Goal: Use online tool/utility: Use online tool/utility

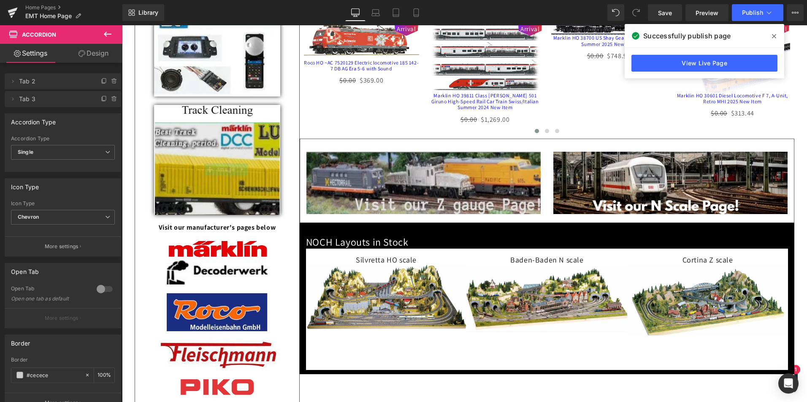
scroll to position [506, 0]
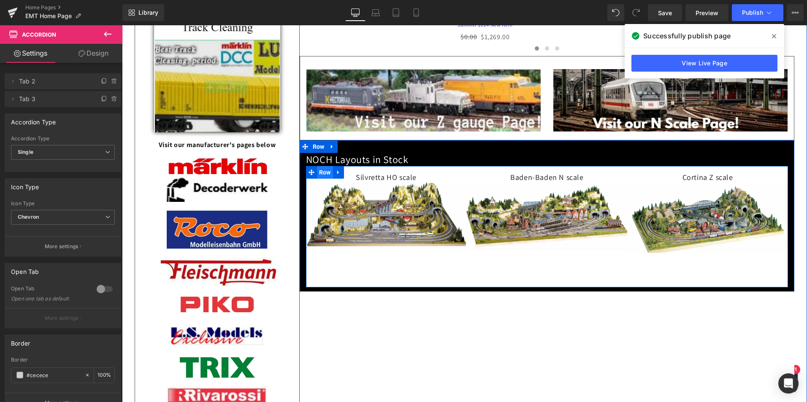
click at [320, 175] on span "Row" at bounding box center [325, 172] width 16 height 13
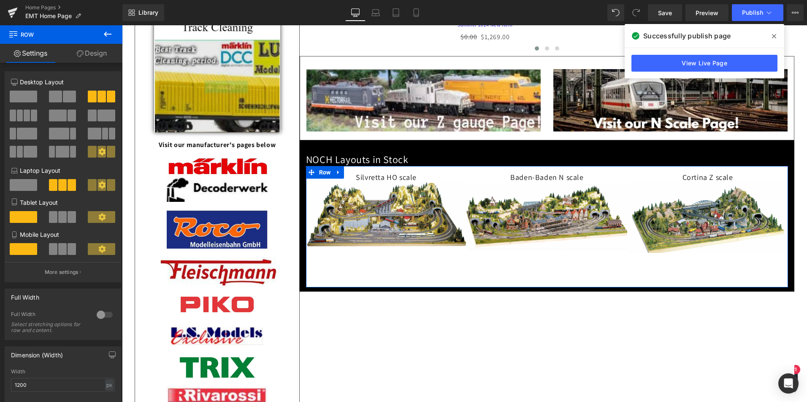
click at [100, 51] on link "Design" at bounding box center [91, 53] width 61 height 19
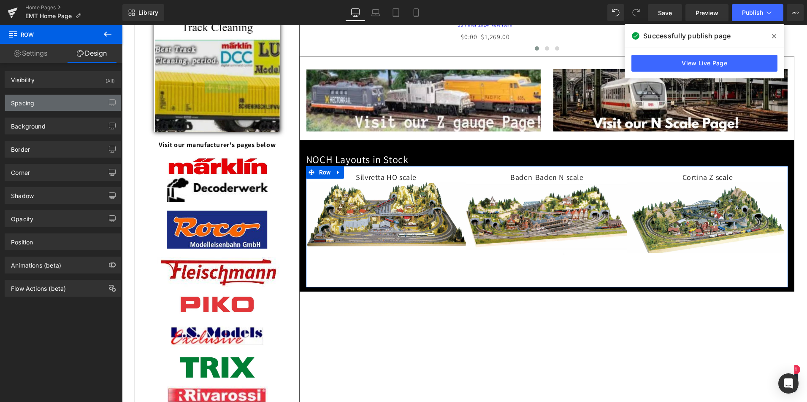
click at [22, 100] on div "Spacing" at bounding box center [22, 101] width 23 height 12
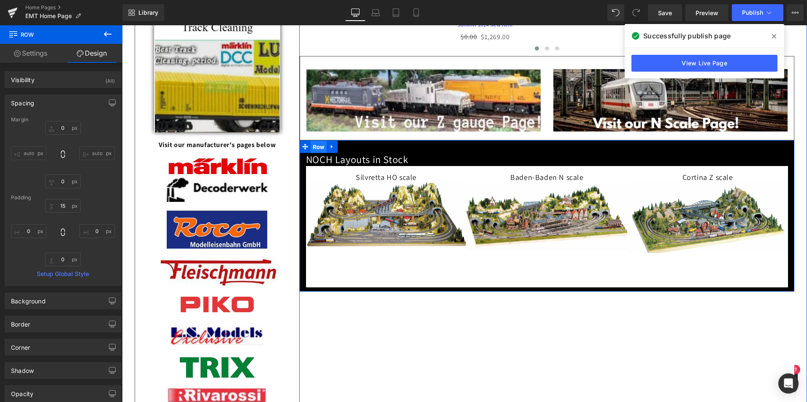
click at [313, 148] on span "Row" at bounding box center [318, 147] width 16 height 13
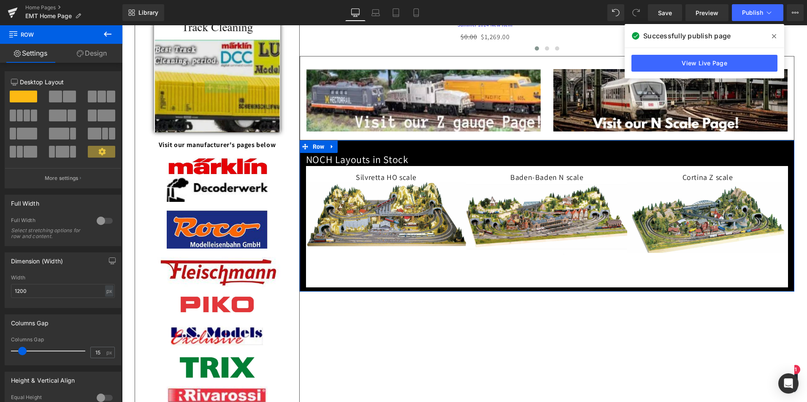
click at [100, 52] on link "Design" at bounding box center [91, 53] width 61 height 19
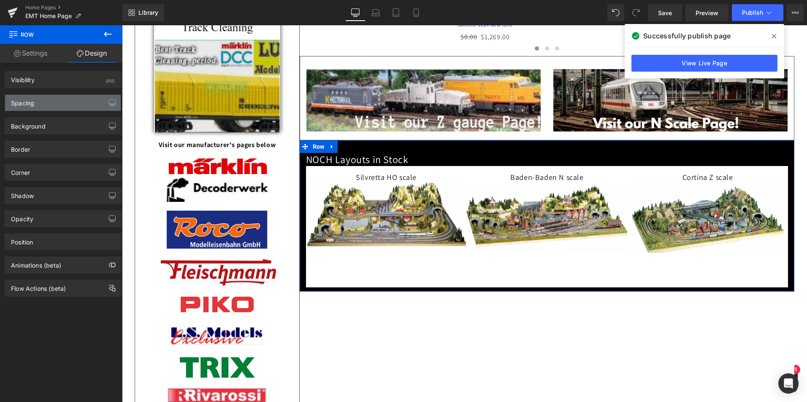
click at [33, 102] on div "Spacing" at bounding box center [22, 101] width 23 height 12
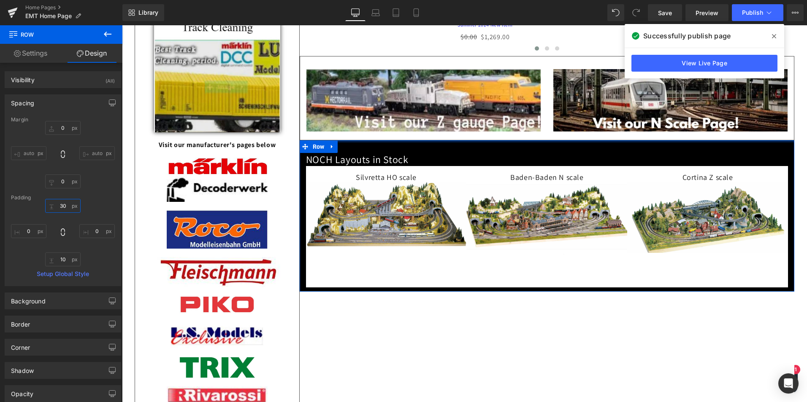
click at [66, 203] on input "30" at bounding box center [62, 206] width 35 height 14
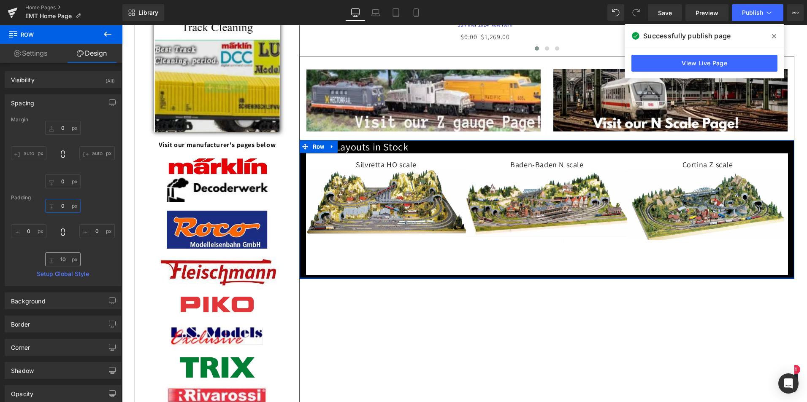
type input "0"
click at [67, 259] on input "10" at bounding box center [62, 260] width 35 height 14
type input "0"
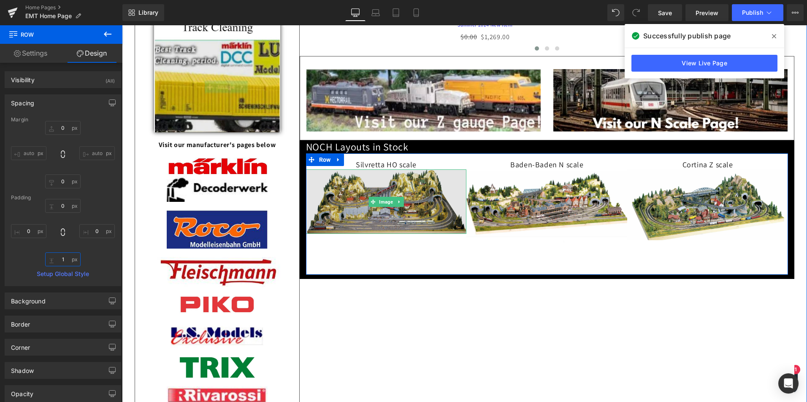
type input "10"
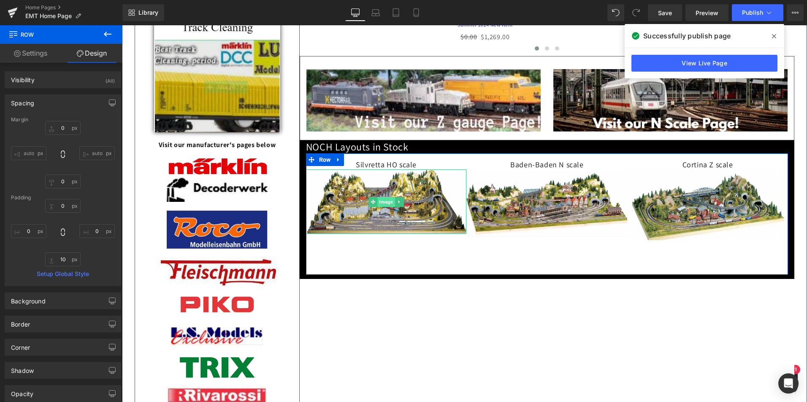
click at [380, 206] on span "Image" at bounding box center [386, 202] width 17 height 10
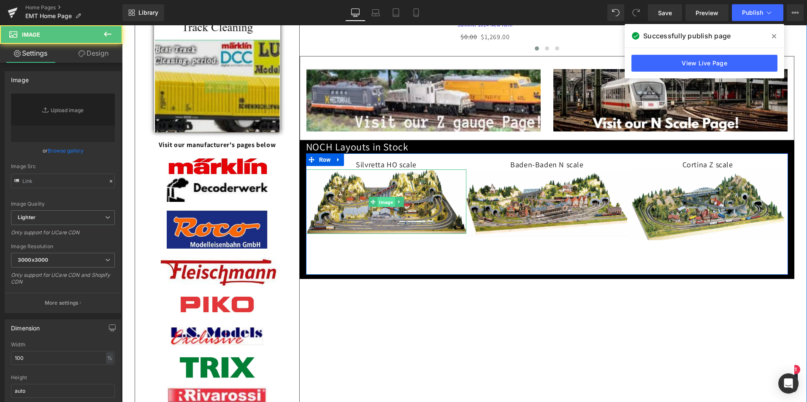
type input "[URL][DOMAIN_NAME]"
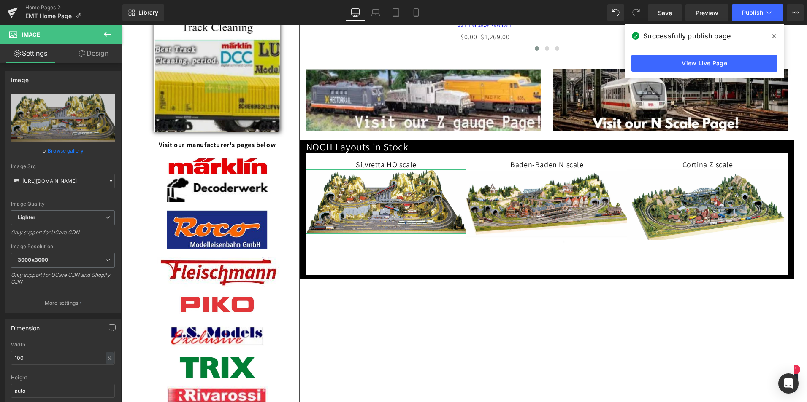
click at [100, 51] on link "Design" at bounding box center [93, 53] width 61 height 19
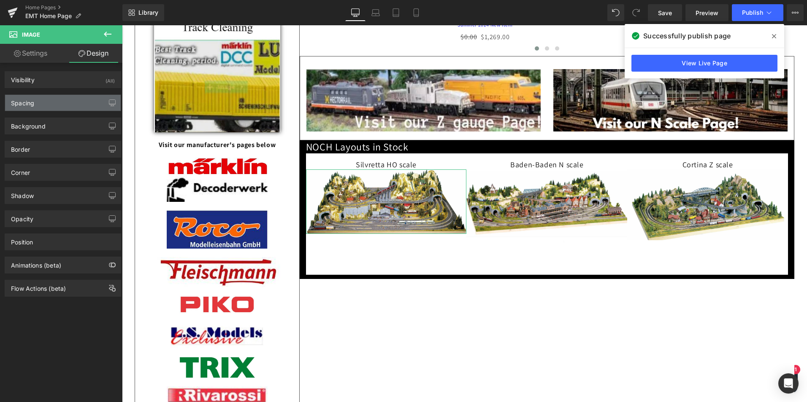
click at [28, 103] on div "Spacing" at bounding box center [22, 101] width 23 height 12
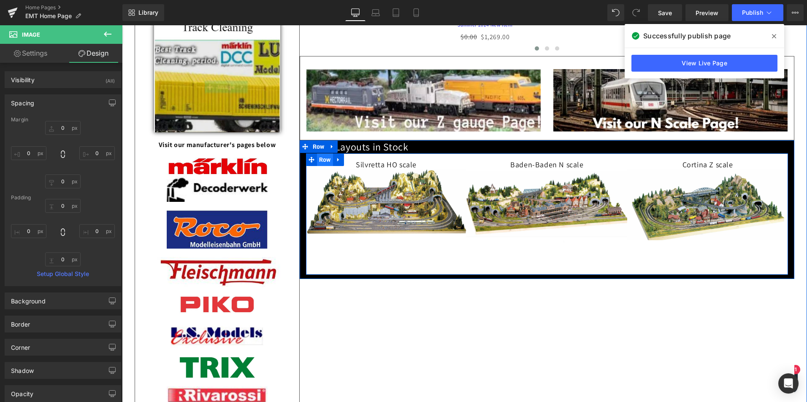
click at [319, 165] on span "Row" at bounding box center [325, 160] width 16 height 13
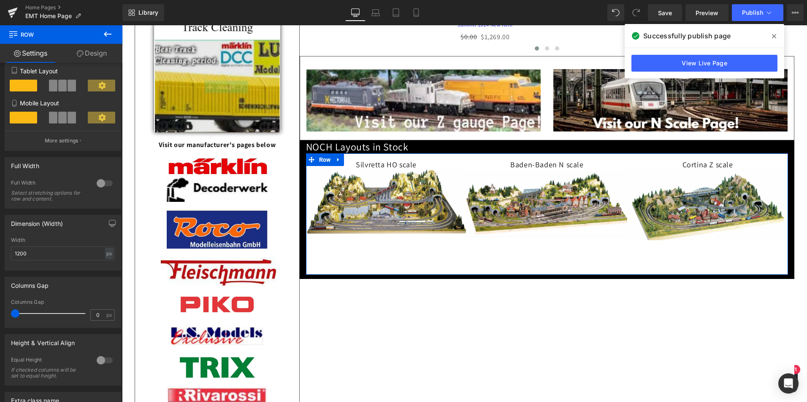
scroll to position [169, 0]
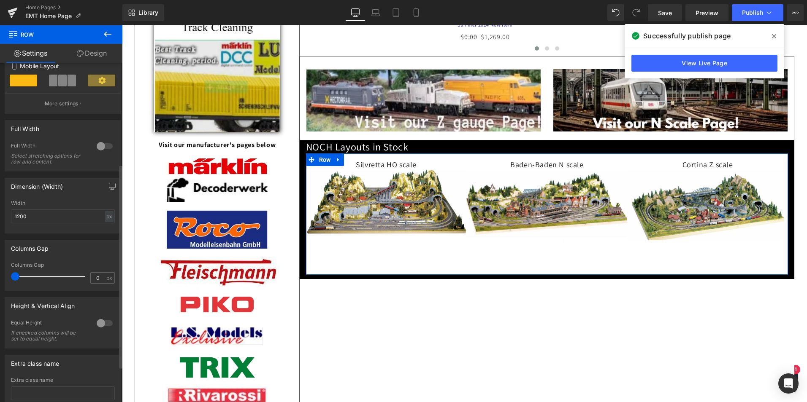
click at [98, 321] on div at bounding box center [104, 323] width 20 height 13
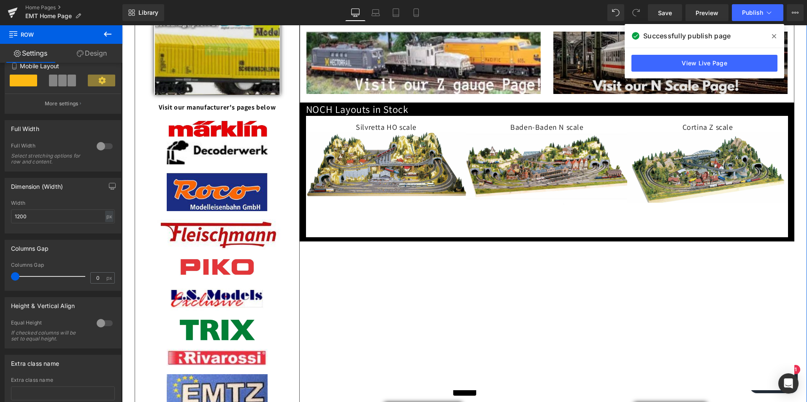
scroll to position [548, 0]
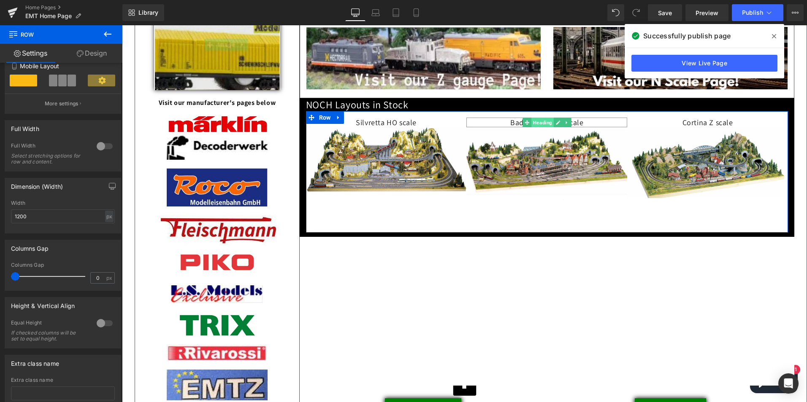
click at [541, 127] on span "Heading" at bounding box center [542, 123] width 22 height 10
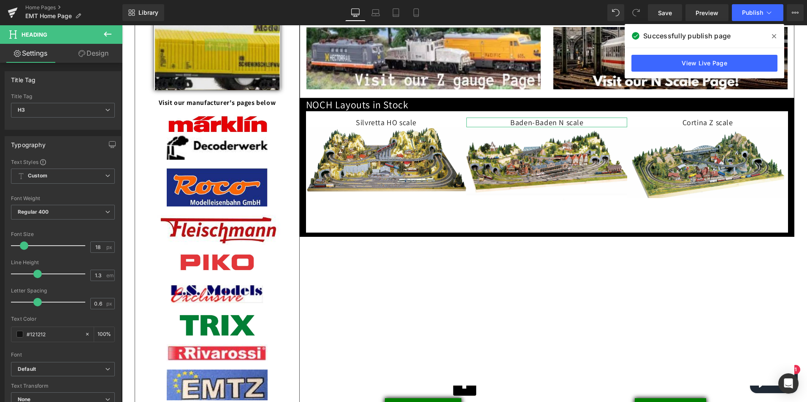
click at [98, 54] on link "Design" at bounding box center [93, 53] width 61 height 19
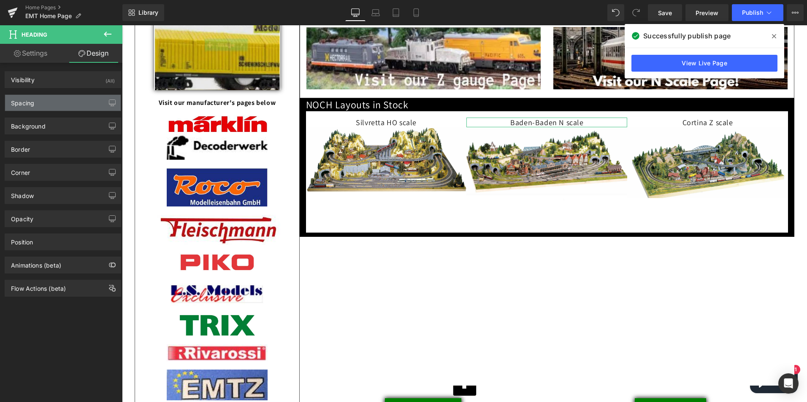
click at [28, 105] on div "Spacing" at bounding box center [22, 101] width 23 height 12
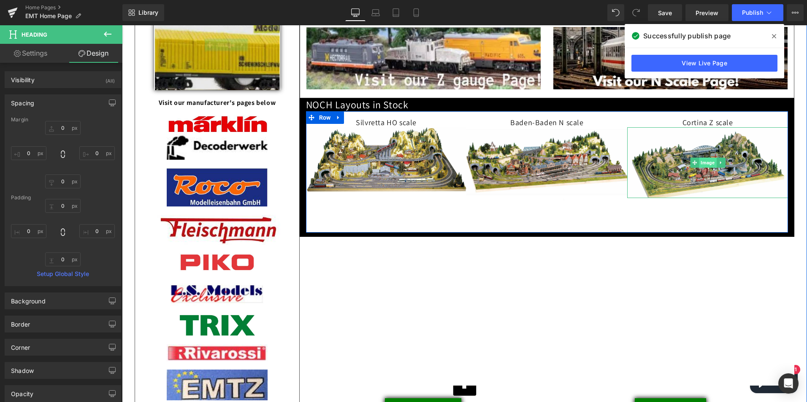
click at [559, 168] on span "Image" at bounding box center [707, 163] width 17 height 10
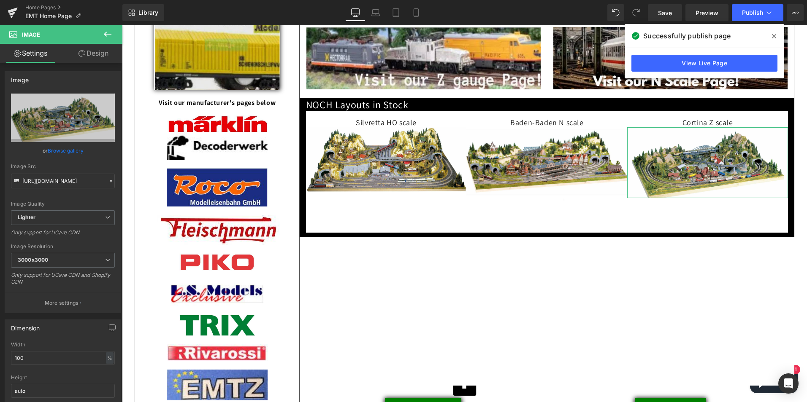
click at [97, 53] on link "Design" at bounding box center [93, 53] width 61 height 19
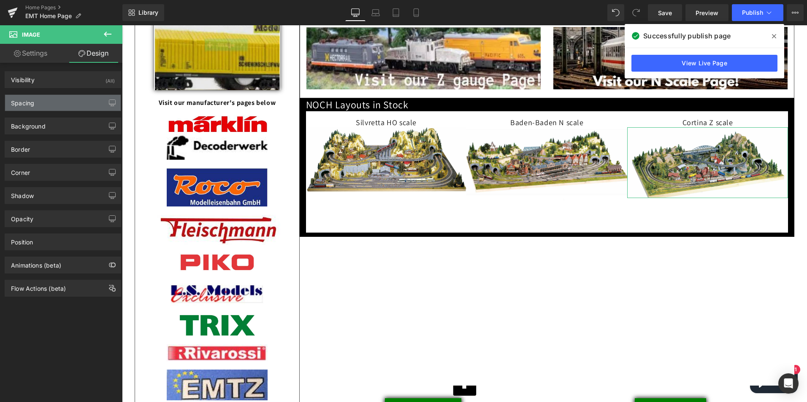
click at [15, 102] on div "Spacing" at bounding box center [22, 101] width 23 height 12
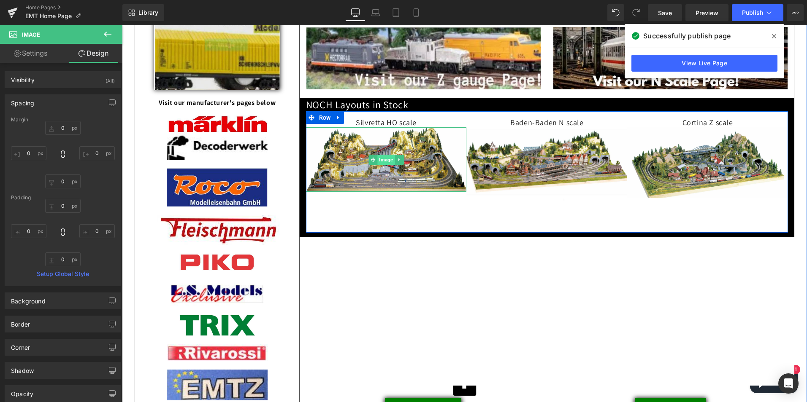
click at [381, 165] on span "Image" at bounding box center [386, 160] width 17 height 10
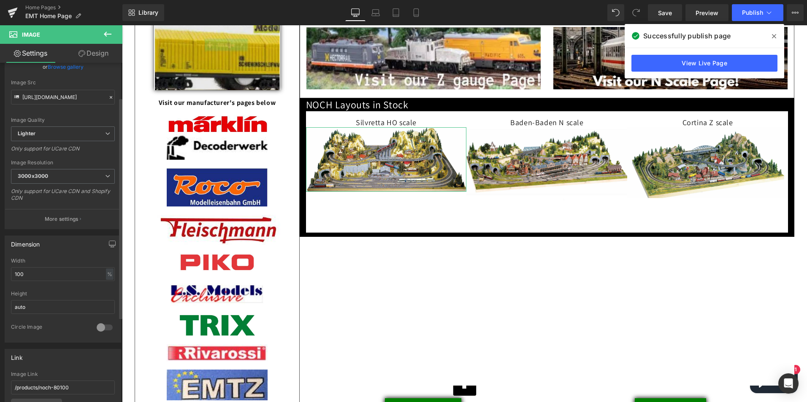
scroll to position [84, 0]
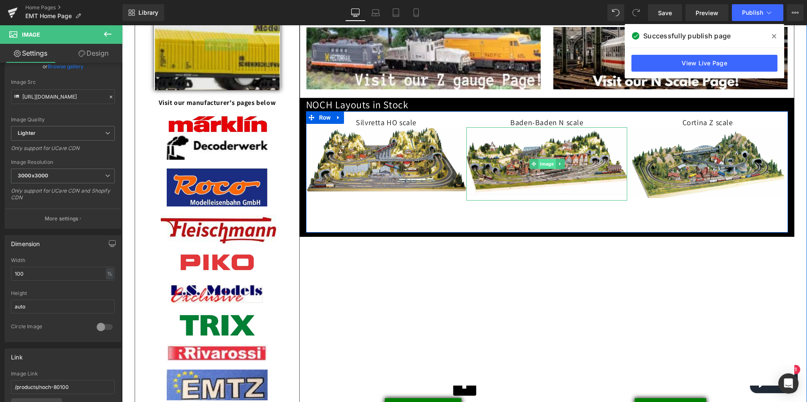
click at [541, 167] on span "Image" at bounding box center [546, 164] width 17 height 10
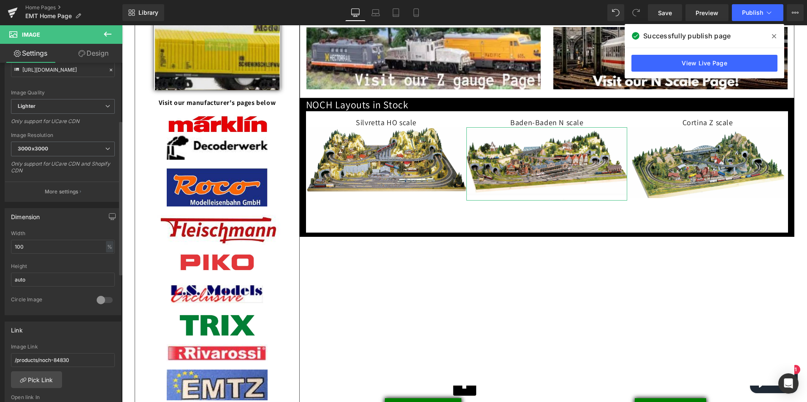
scroll to position [127, 0]
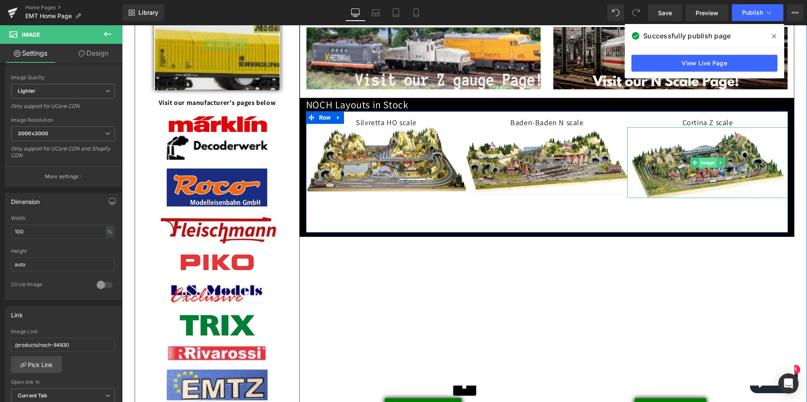
click at [559, 167] on span "Image" at bounding box center [707, 163] width 17 height 10
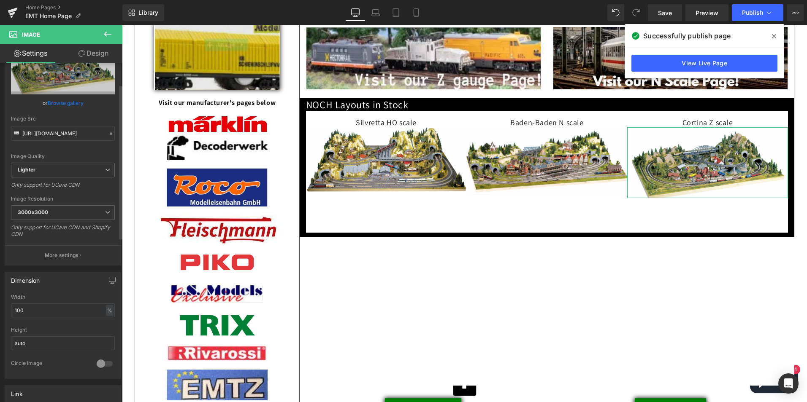
scroll to position [0, 0]
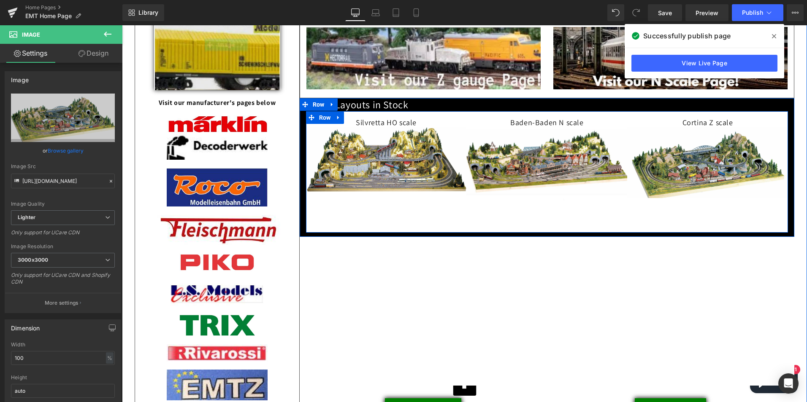
click at [430, 217] on div "Silvretta HO scale Heading Image Baden-Baden N scale Heading Image Cortina Z sc…" at bounding box center [547, 171] width 482 height 121
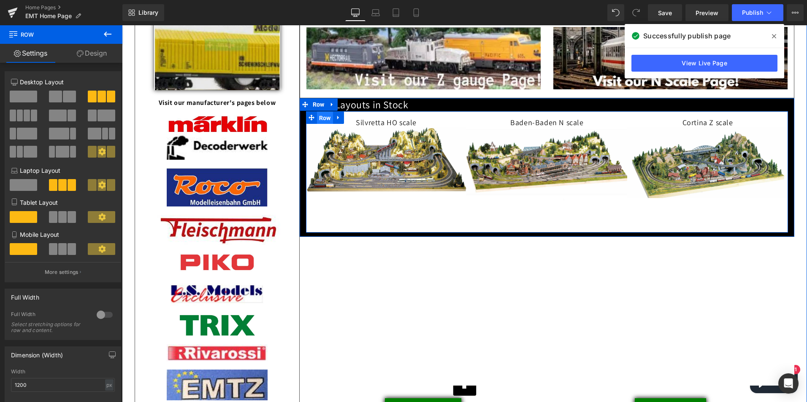
click at [321, 124] on span "Row" at bounding box center [325, 118] width 16 height 13
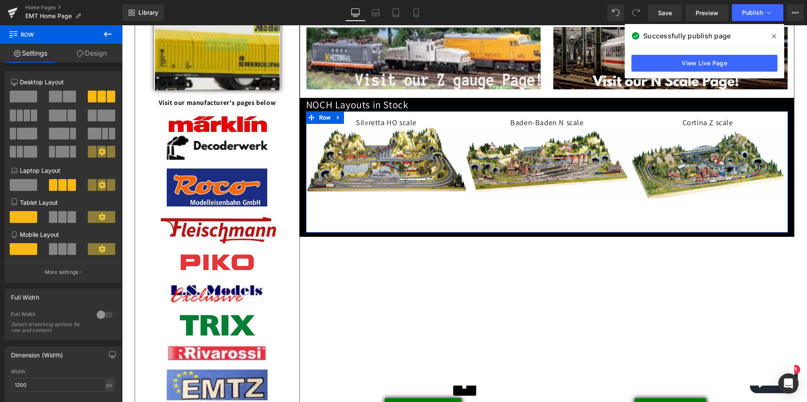
click at [99, 51] on link "Design" at bounding box center [91, 53] width 61 height 19
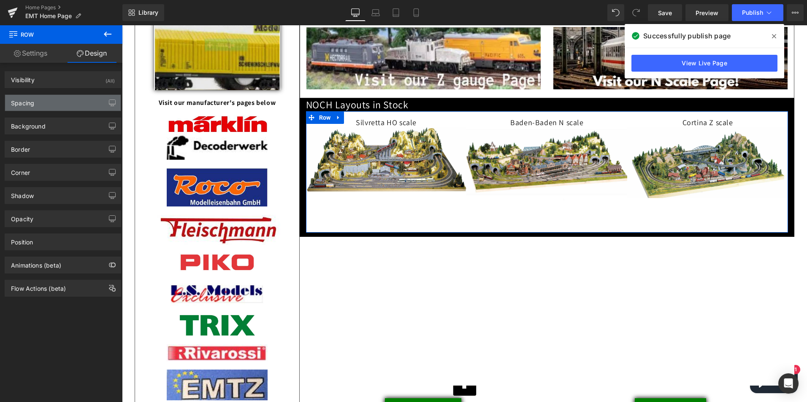
click at [23, 101] on div "Spacing" at bounding box center [22, 101] width 23 height 12
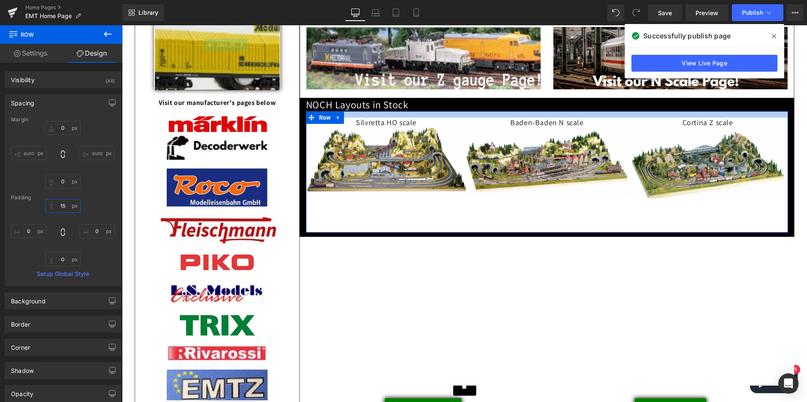
click at [58, 208] on input "15" at bounding box center [62, 206] width 35 height 14
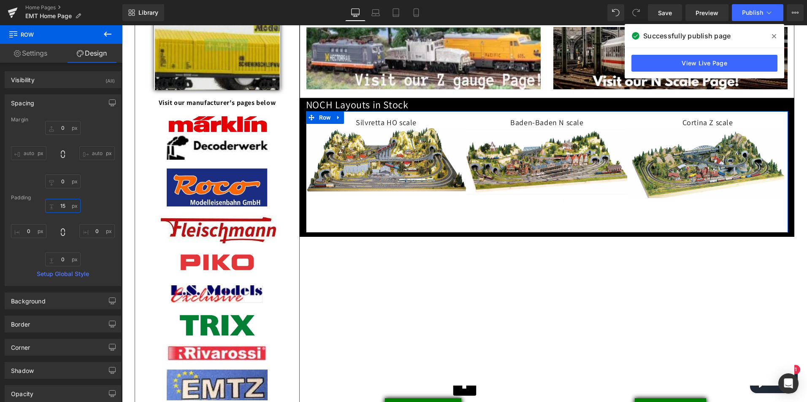
click at [58, 207] on input "15" at bounding box center [62, 206] width 35 height 14
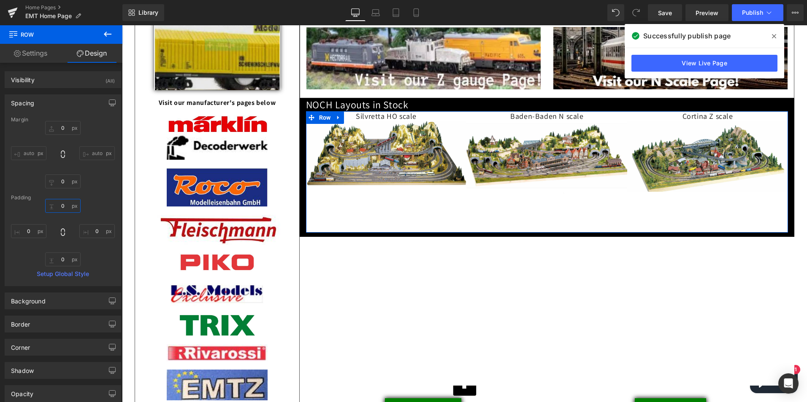
type input "10"
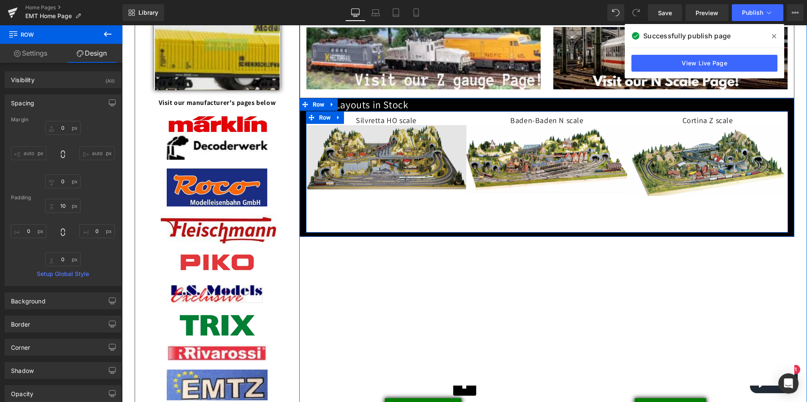
click at [433, 216] on div "Silvretta HO scale Heading Image Baden-Baden N scale Heading Image Cortina Z sc…" at bounding box center [547, 171] width 482 height 121
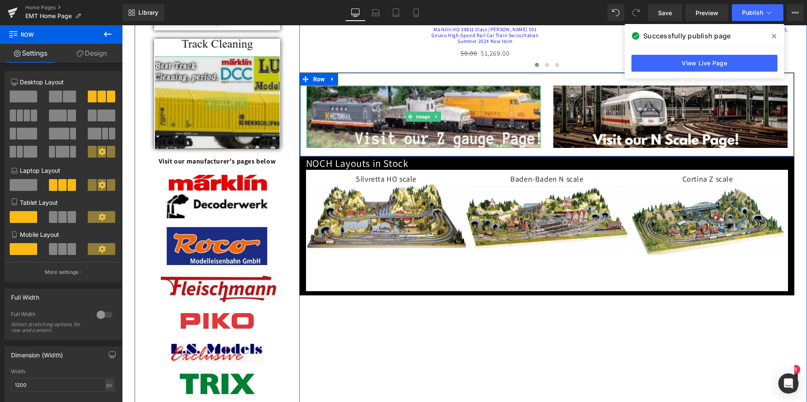
scroll to position [464, 0]
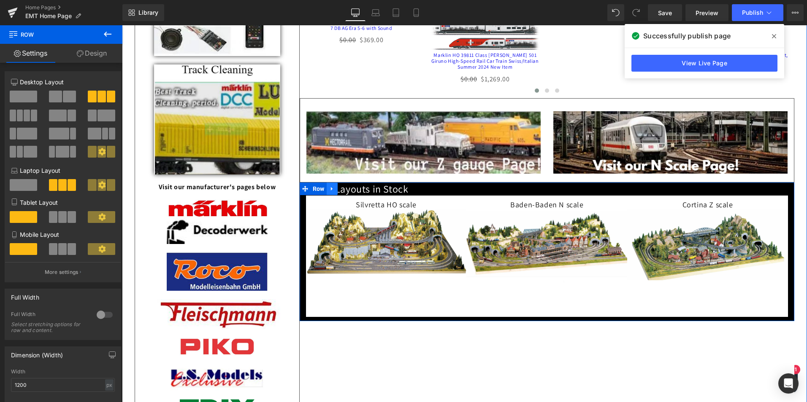
click at [330, 191] on icon at bounding box center [331, 189] width 2 height 4
click at [311, 193] on span "Row" at bounding box center [318, 189] width 16 height 13
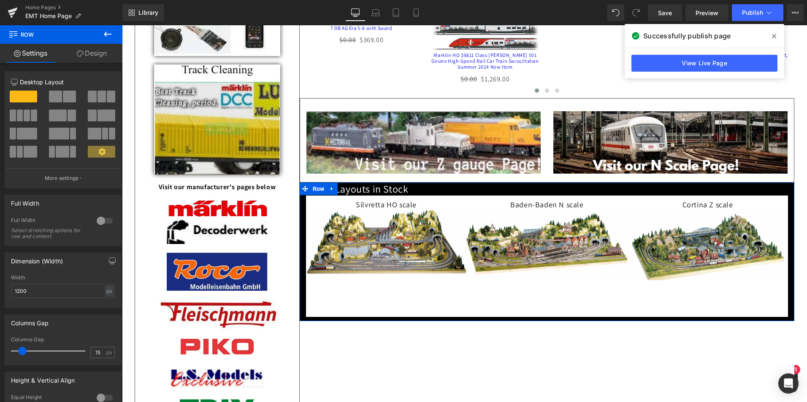
click at [93, 53] on link "Design" at bounding box center [91, 53] width 61 height 19
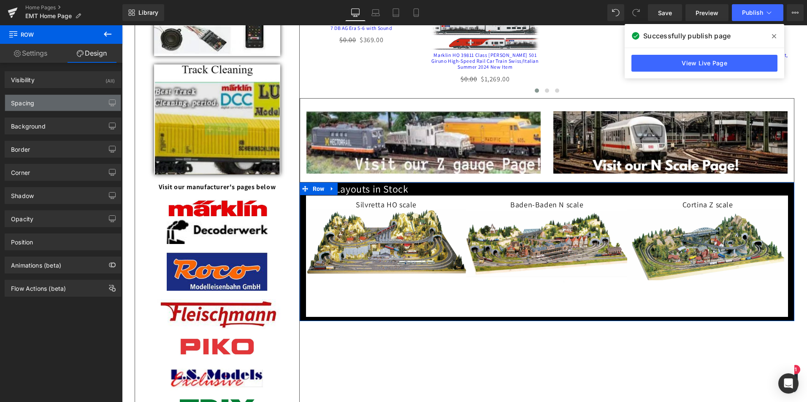
type input "0"
type input "10"
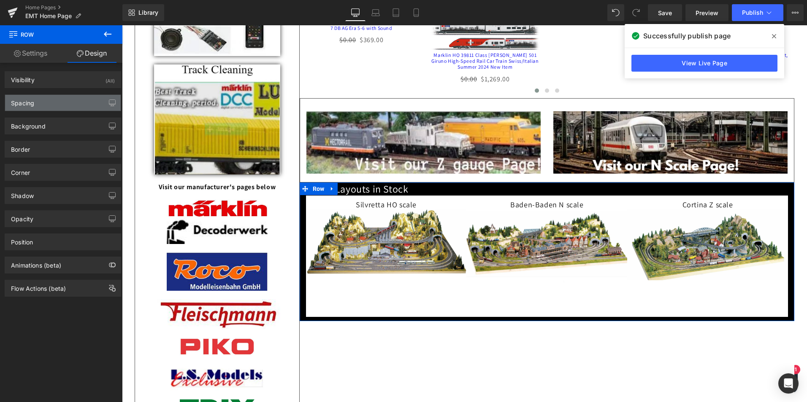
type input "0"
click at [23, 103] on div "Spacing" at bounding box center [22, 101] width 23 height 12
